Goal: Information Seeking & Learning: Learn about a topic

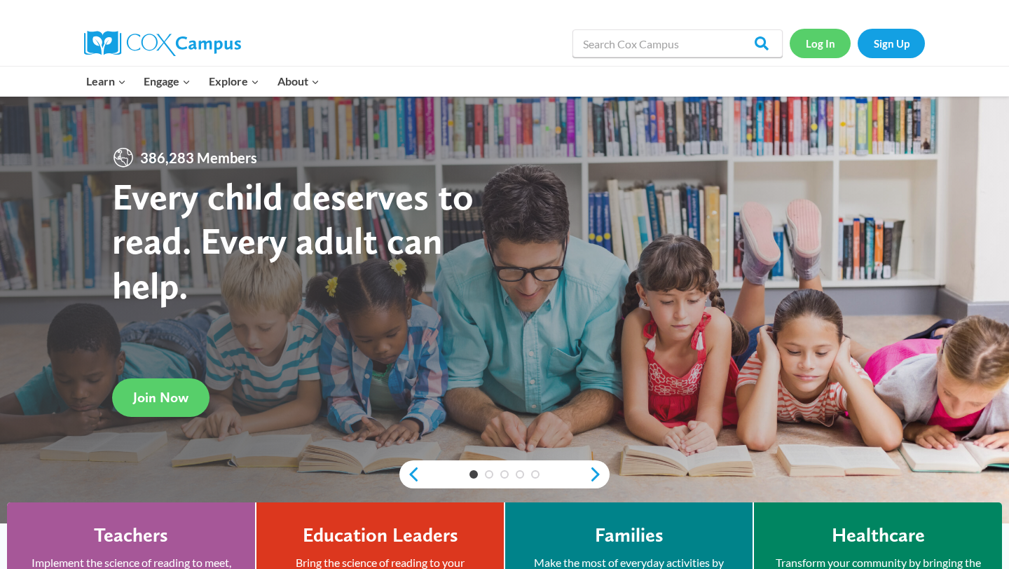
click at [829, 35] on link "Log In" at bounding box center [820, 43] width 61 height 29
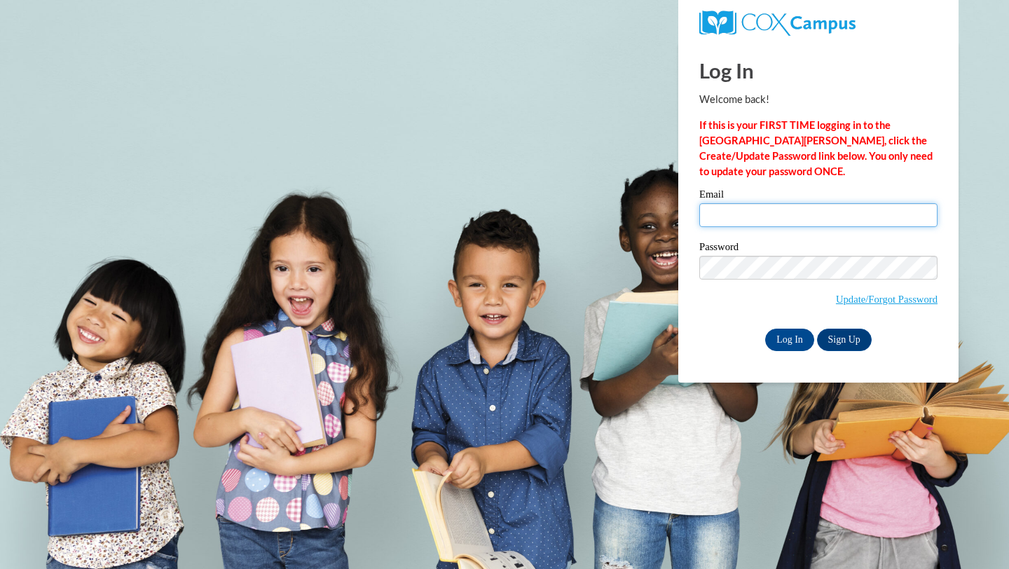
click at [707, 210] on input "Email" at bounding box center [819, 215] width 238 height 24
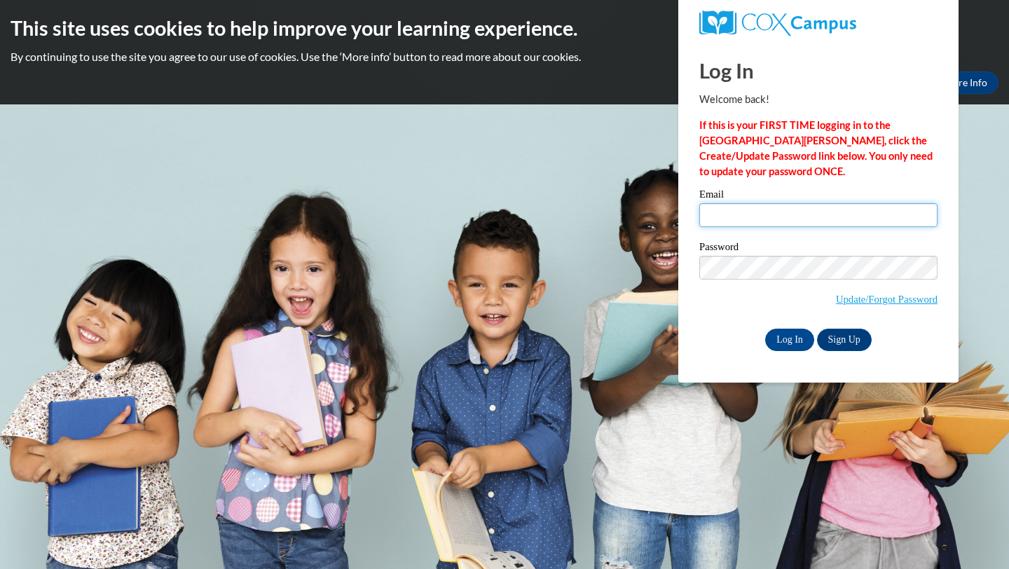
type input "vanalstineabigail@gmail.com"
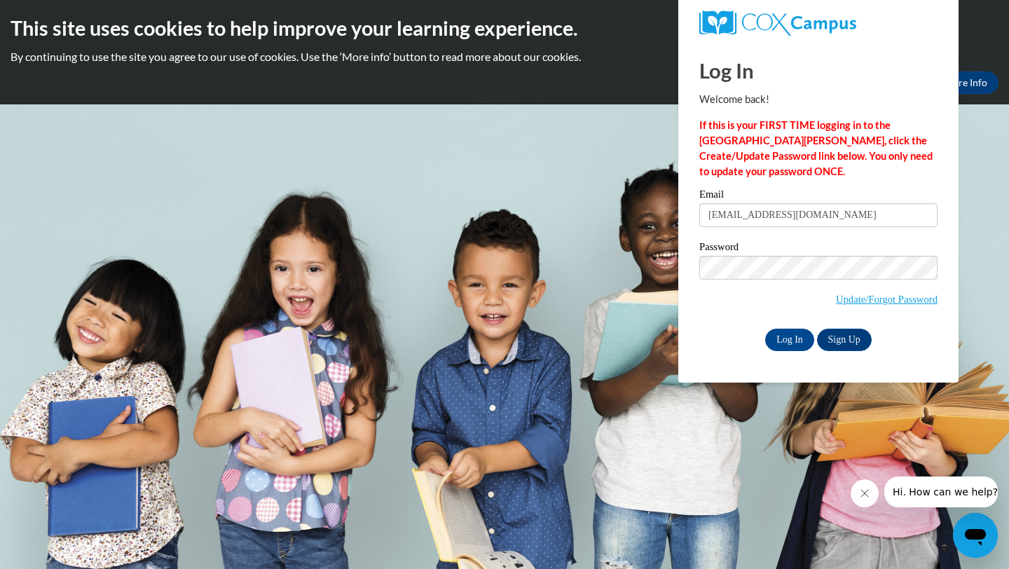
click at [693, 329] on div "Please enter your email! Please enter your password! Email vanalstineabigail@gm…" at bounding box center [818, 269] width 259 height 161
click at [789, 335] on input "Log In" at bounding box center [789, 340] width 49 height 22
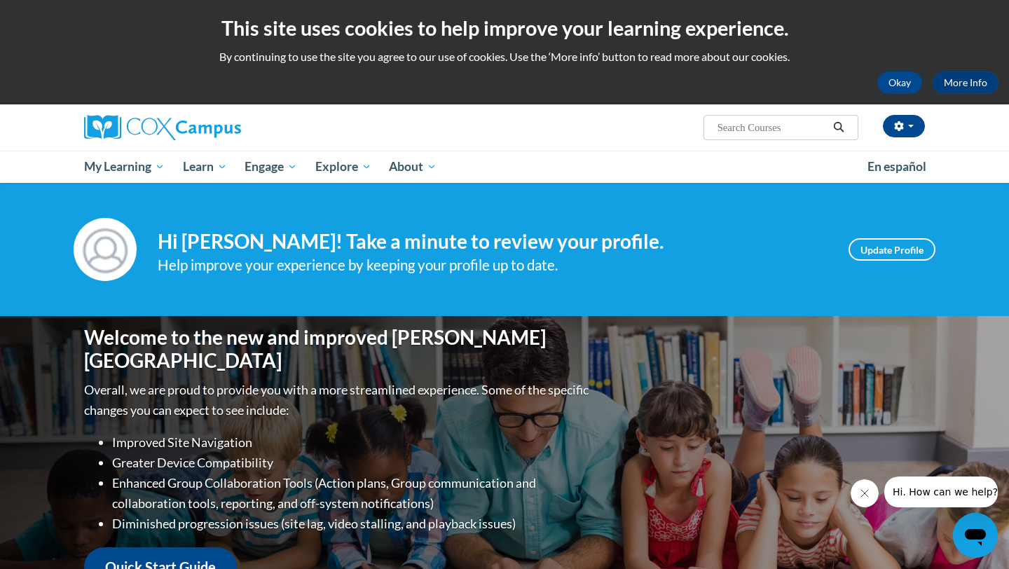
click at [726, 127] on input "Search..." at bounding box center [772, 127] width 112 height 17
type input "morphology"
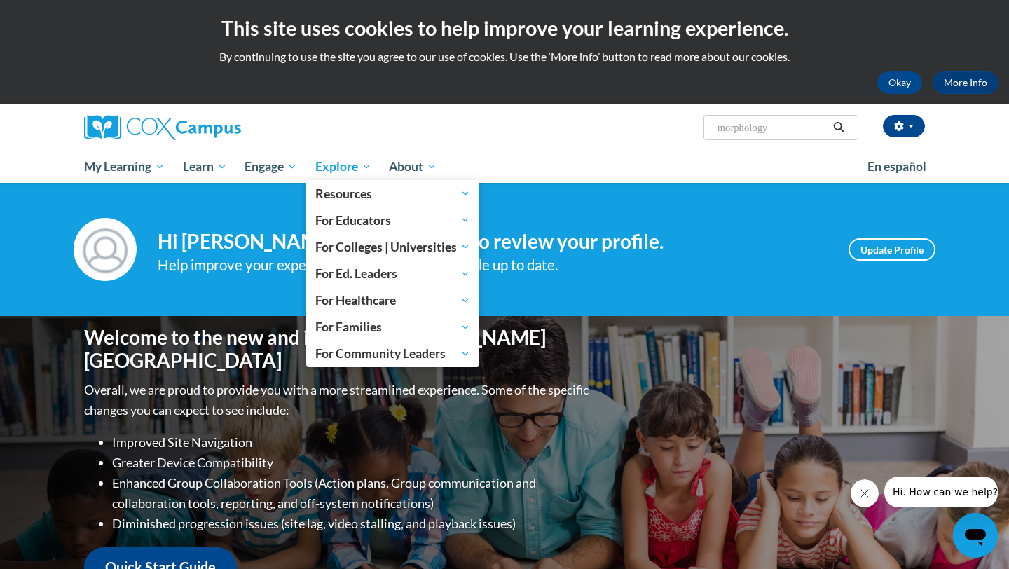
click at [359, 168] on span "Explore" at bounding box center [343, 166] width 56 height 17
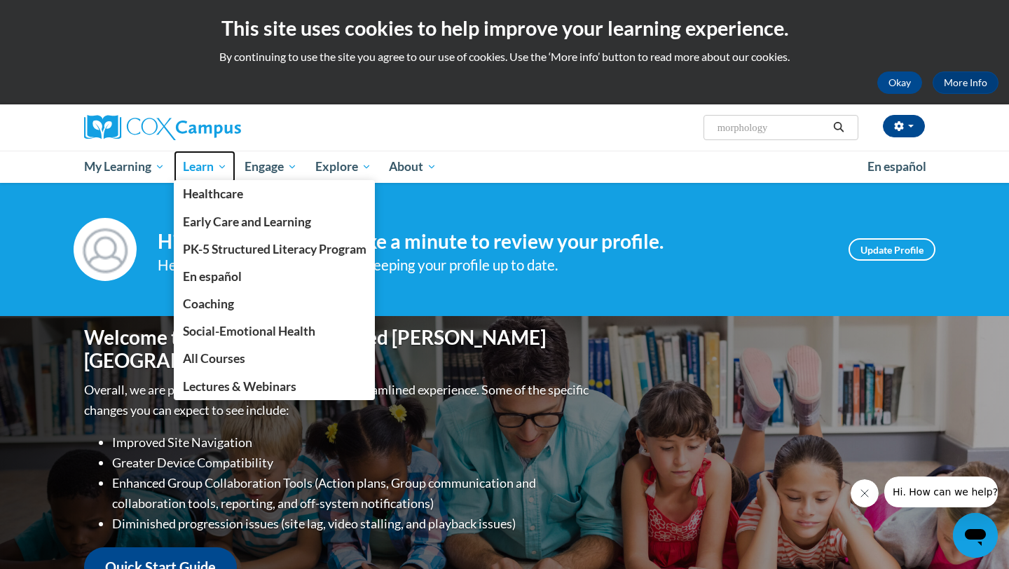
click at [202, 168] on span "Learn" at bounding box center [205, 166] width 44 height 17
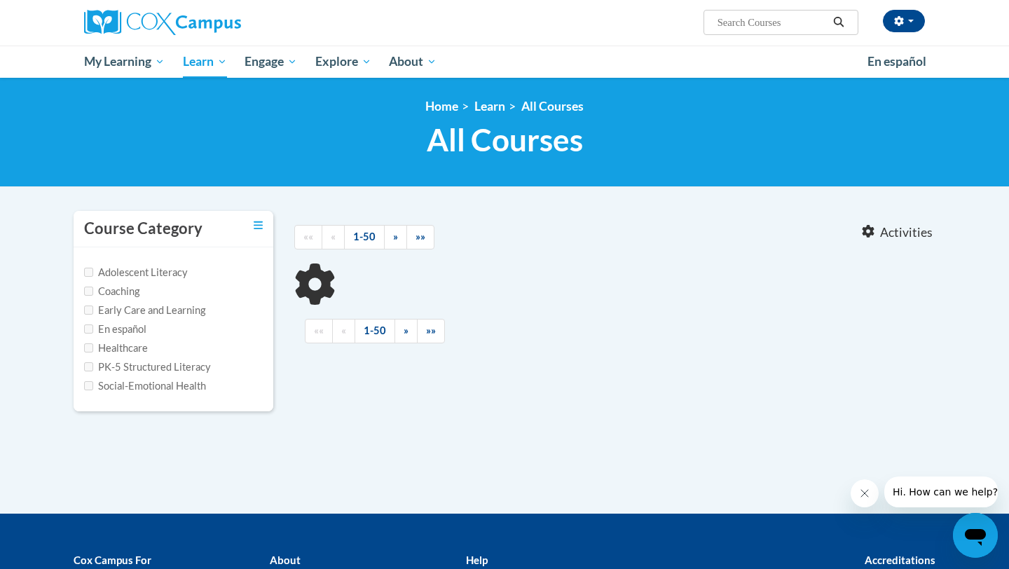
type input "morphology"
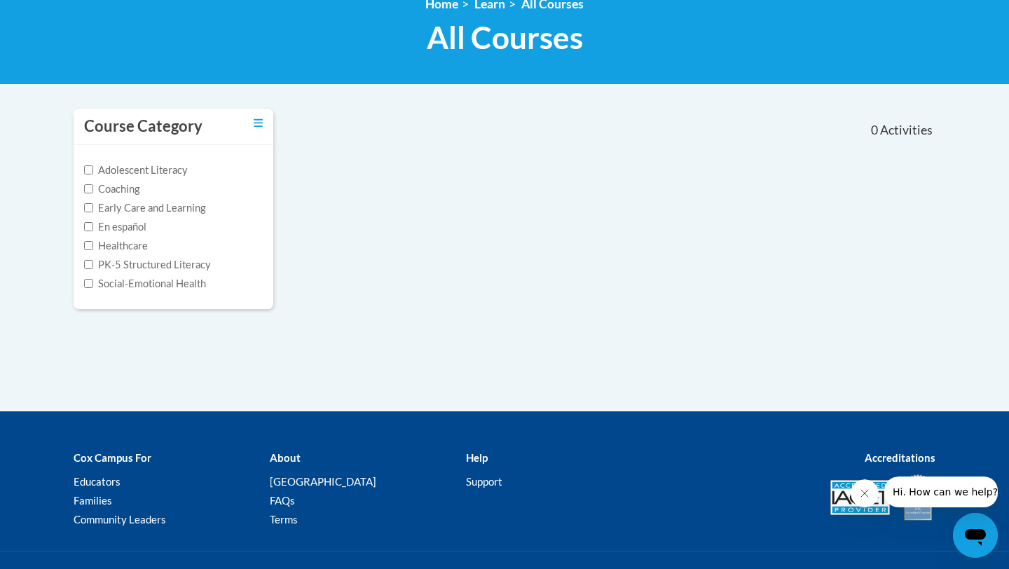
scroll to position [280, 0]
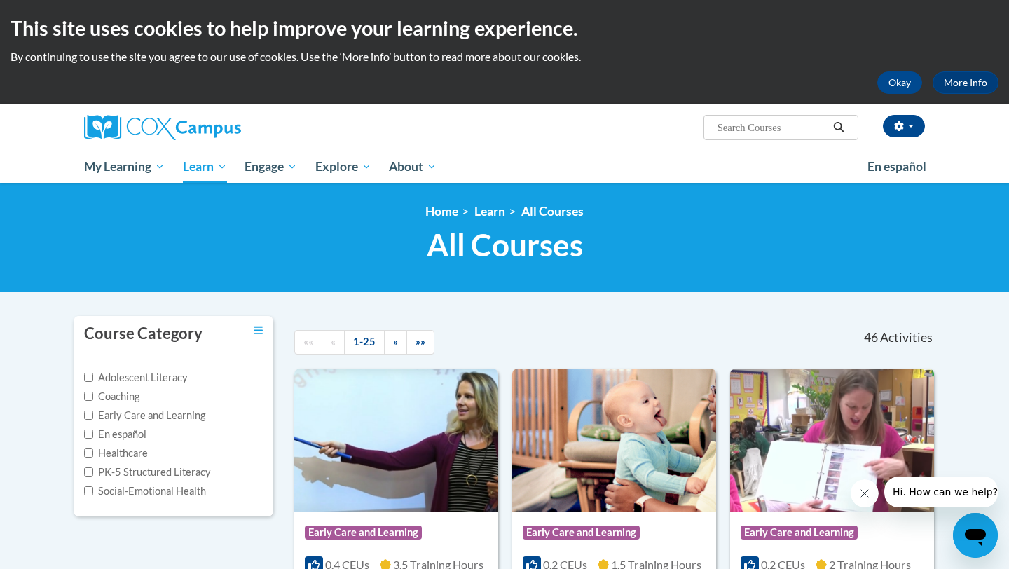
click at [140, 471] on label "PK-5 Structured Literacy" at bounding box center [147, 472] width 127 height 15
click at [93, 471] on input "PK-5 Structured Literacy" at bounding box center [88, 472] width 9 height 9
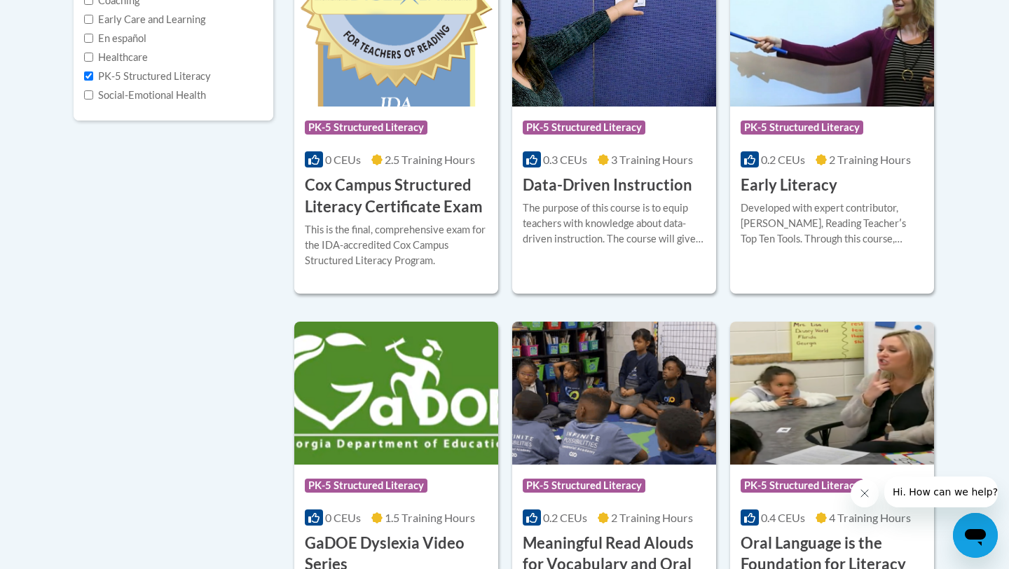
scroll to position [304, 0]
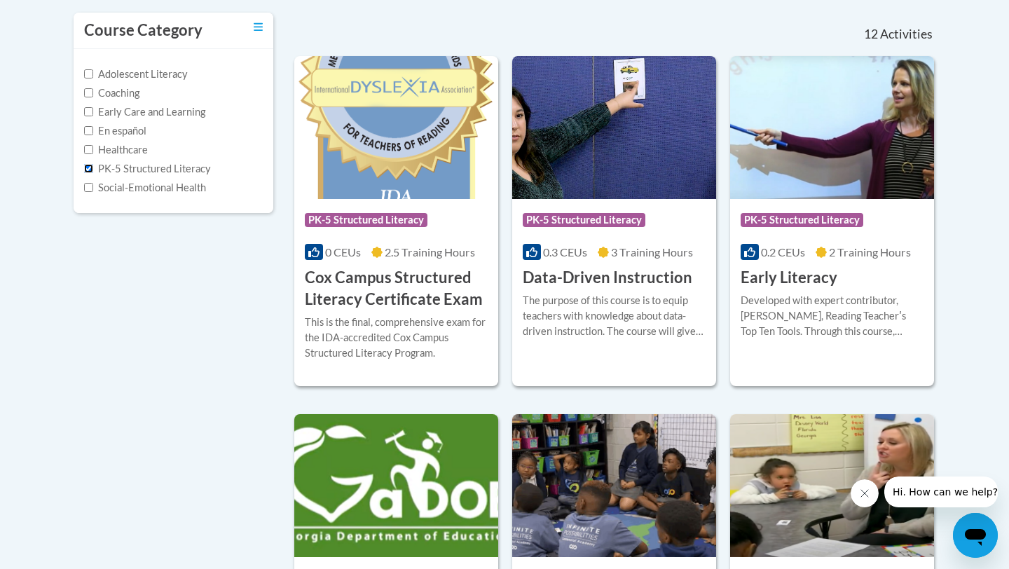
click at [90, 168] on input "PK-5 Structured Literacy" at bounding box center [88, 168] width 9 height 9
checkbox input "false"
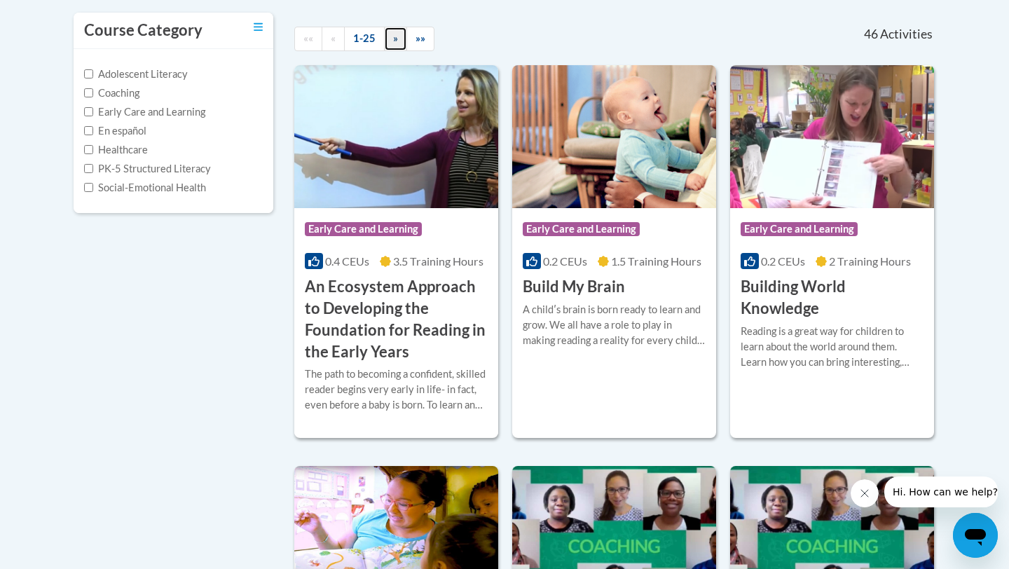
click at [390, 34] on link "»" at bounding box center [395, 39] width 23 height 25
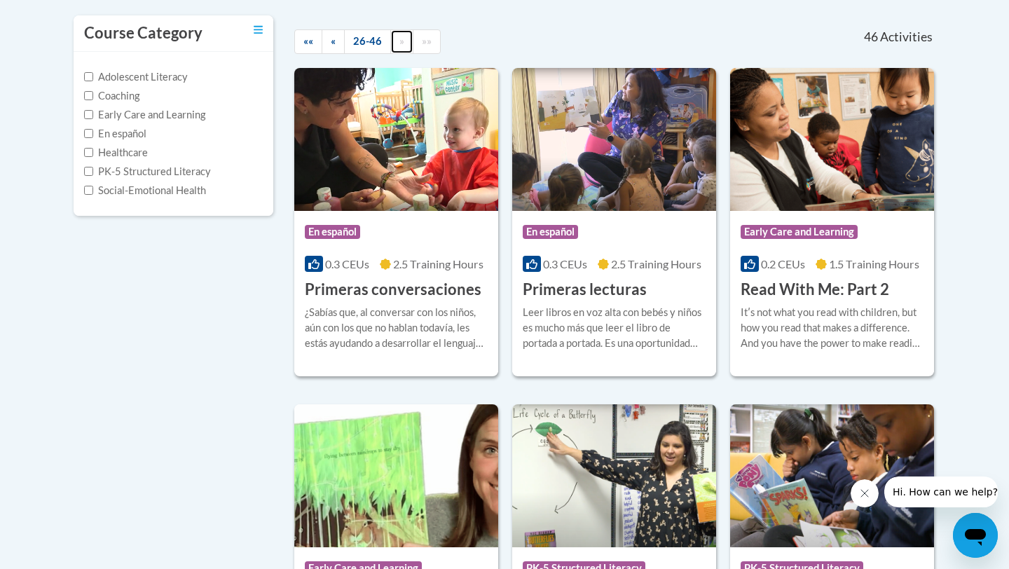
scroll to position [0, 0]
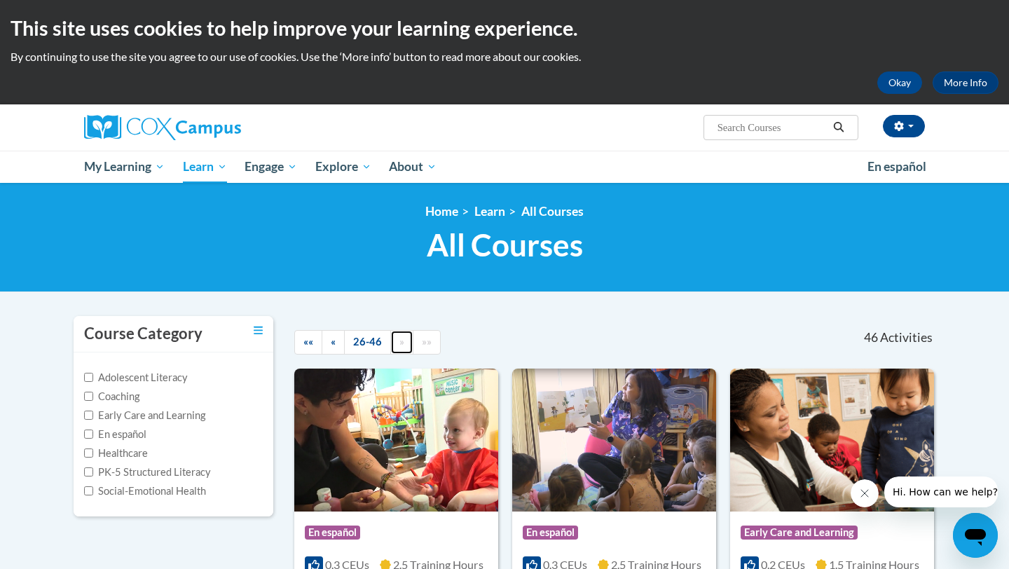
click at [400, 344] on span "»" at bounding box center [402, 342] width 5 height 12
click at [331, 336] on span "«" at bounding box center [333, 342] width 5 height 12
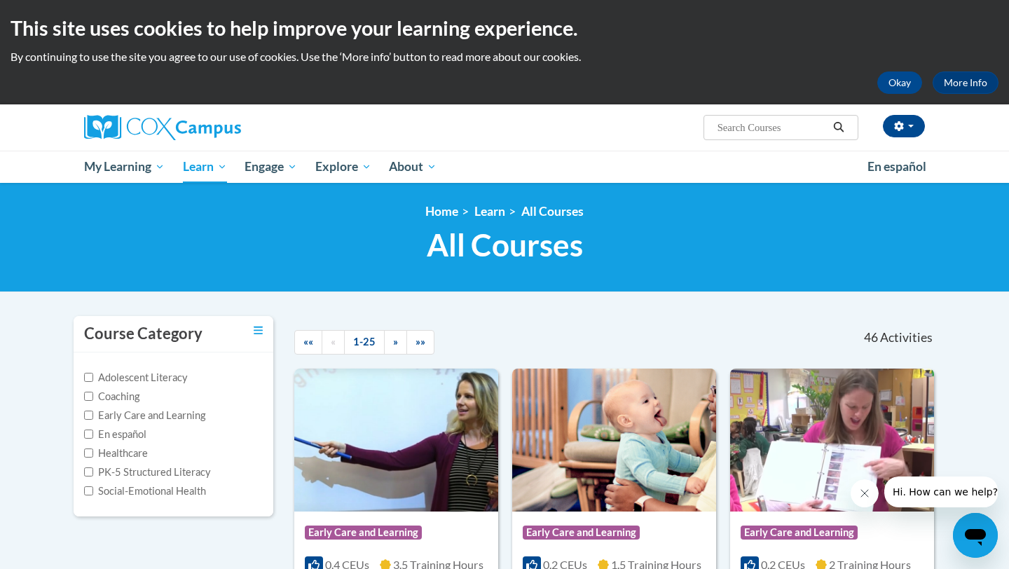
click at [730, 125] on input "Search..." at bounding box center [772, 127] width 112 height 17
type input ","
type input "morphology"
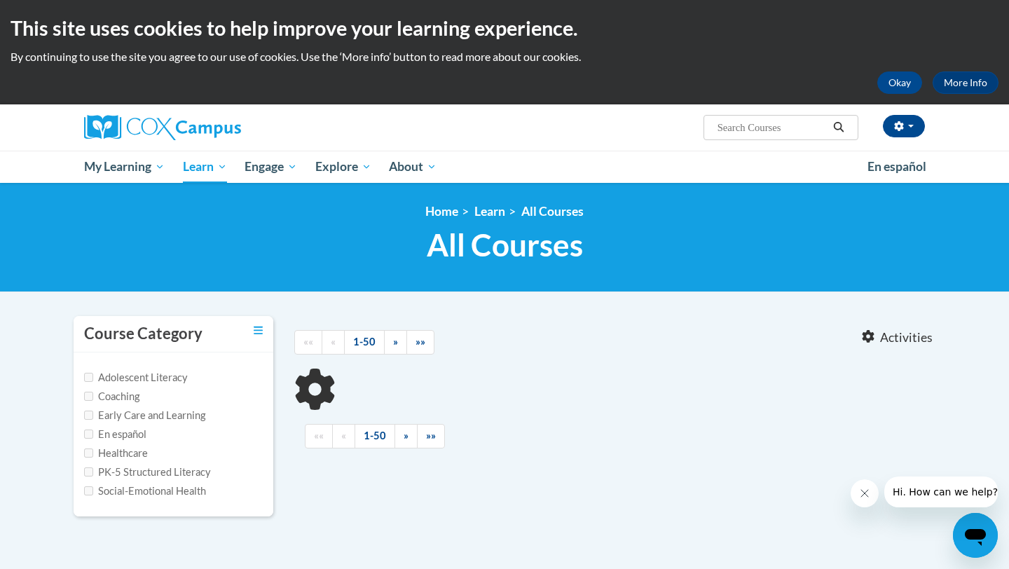
type input "morphology"
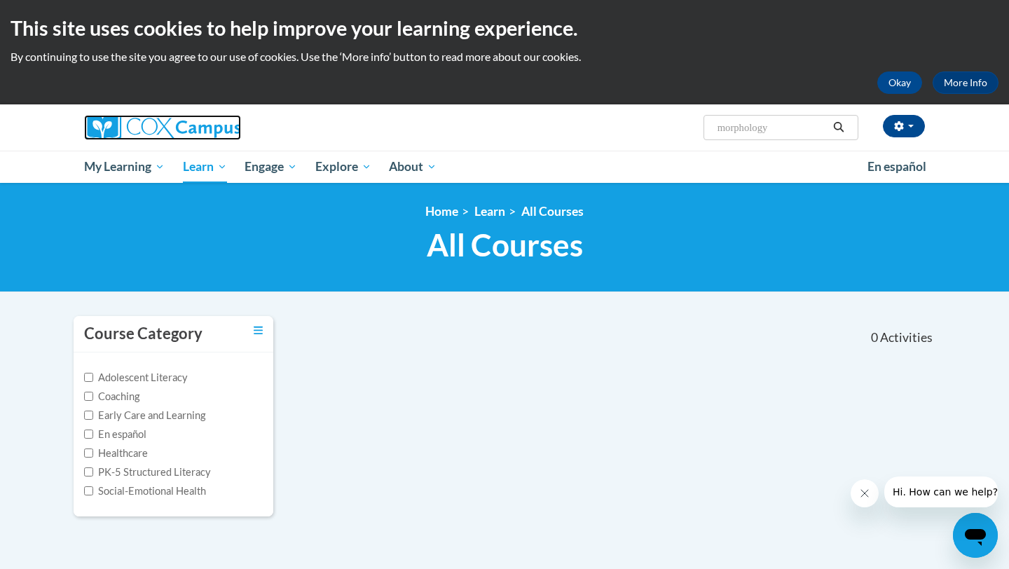
click at [151, 127] on img at bounding box center [162, 127] width 157 height 25
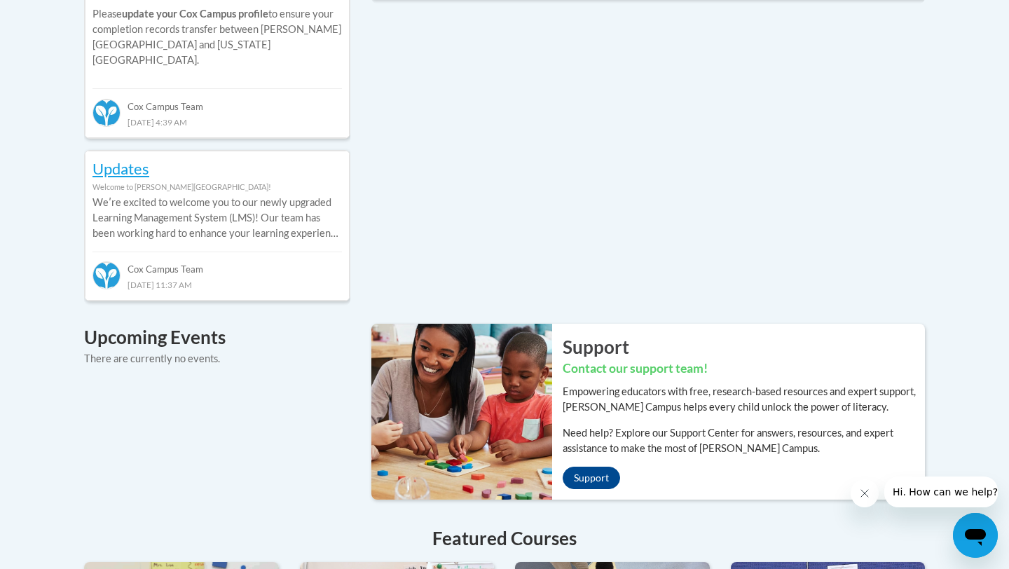
scroll to position [1056, 0]
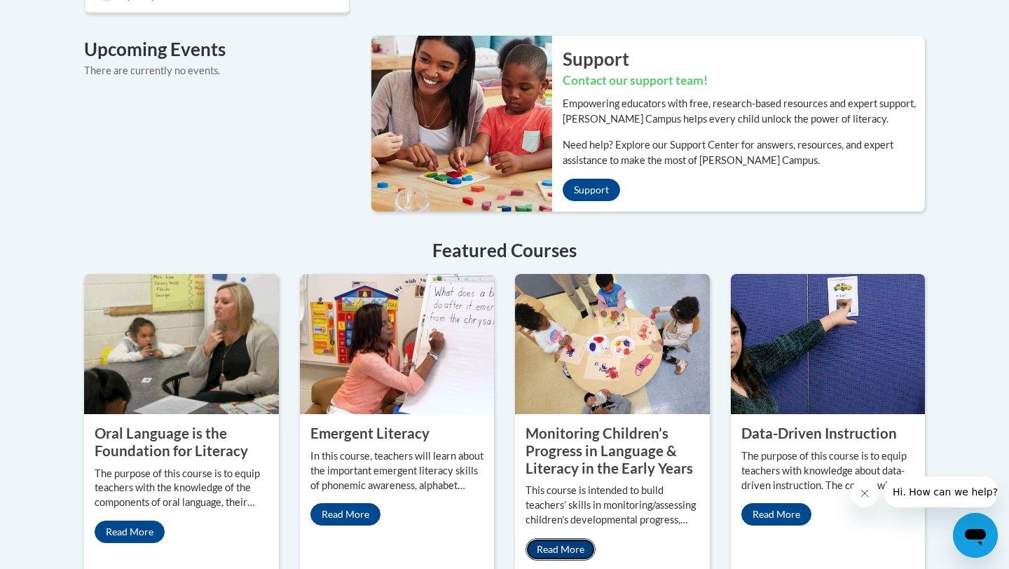
click at [571, 538] on link "Read More" at bounding box center [561, 549] width 70 height 22
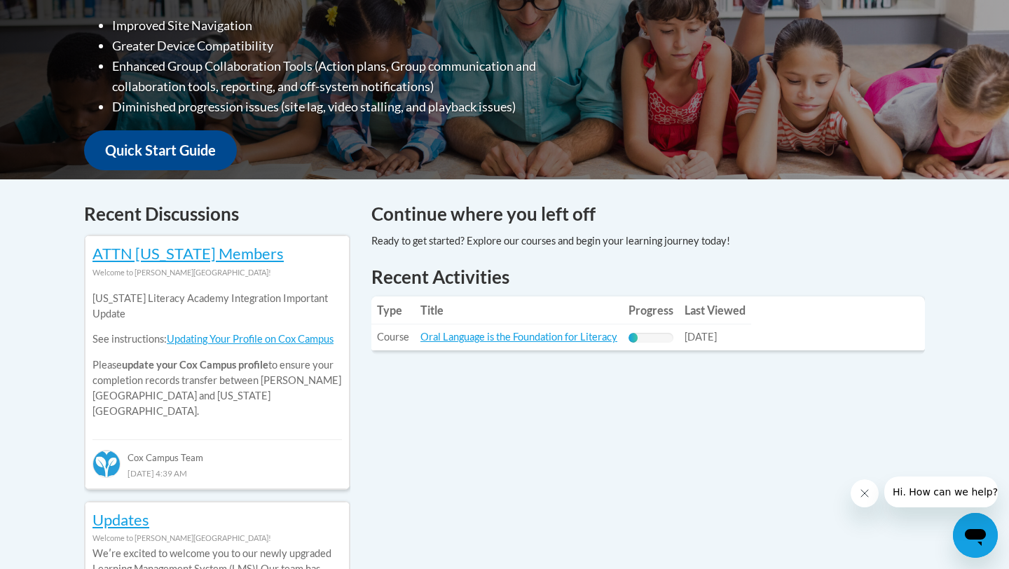
scroll to position [469, 0]
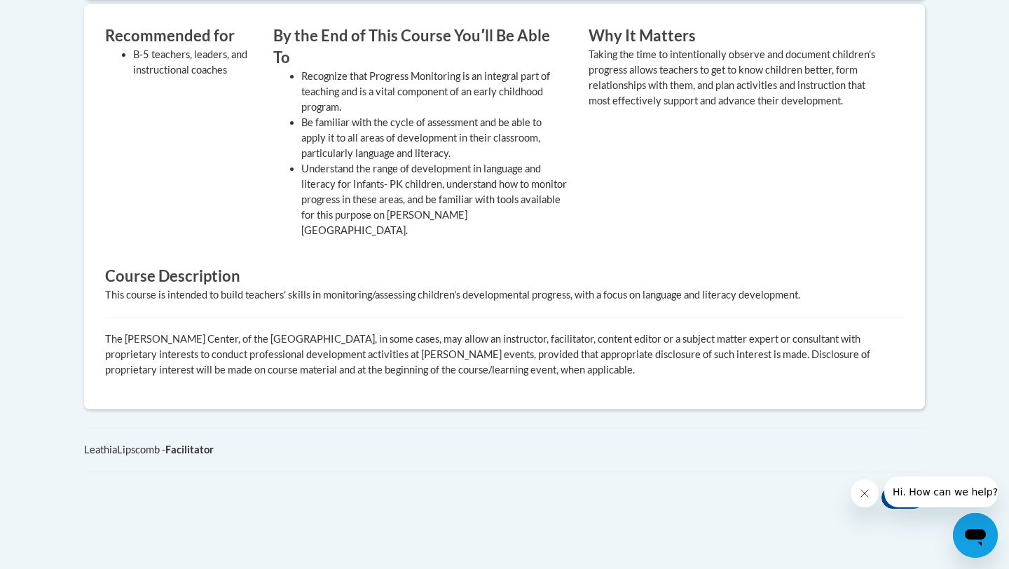
scroll to position [724, 0]
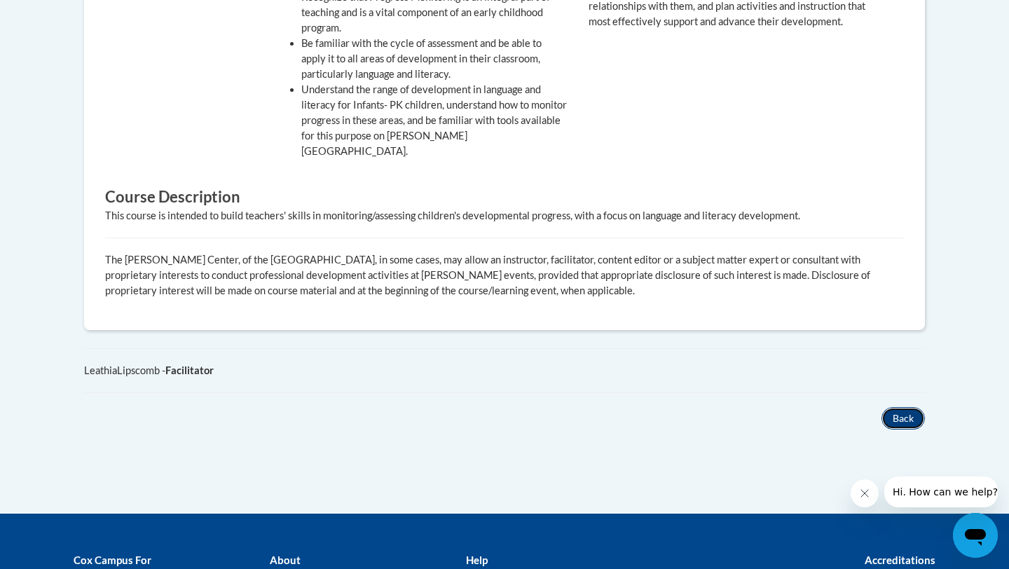
click at [900, 407] on button "Back" at bounding box center [903, 418] width 43 height 22
